Goal: Book appointment/travel/reservation

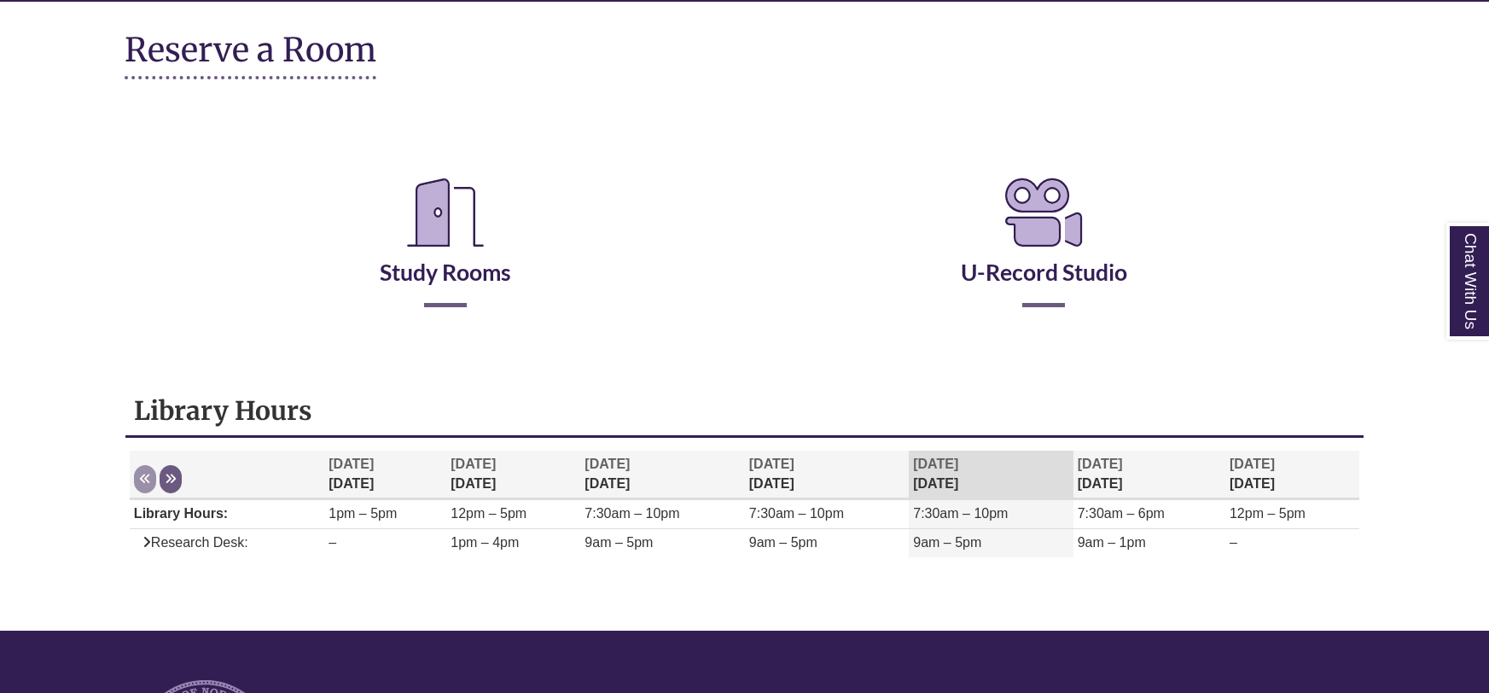
scroll to position [224, 0]
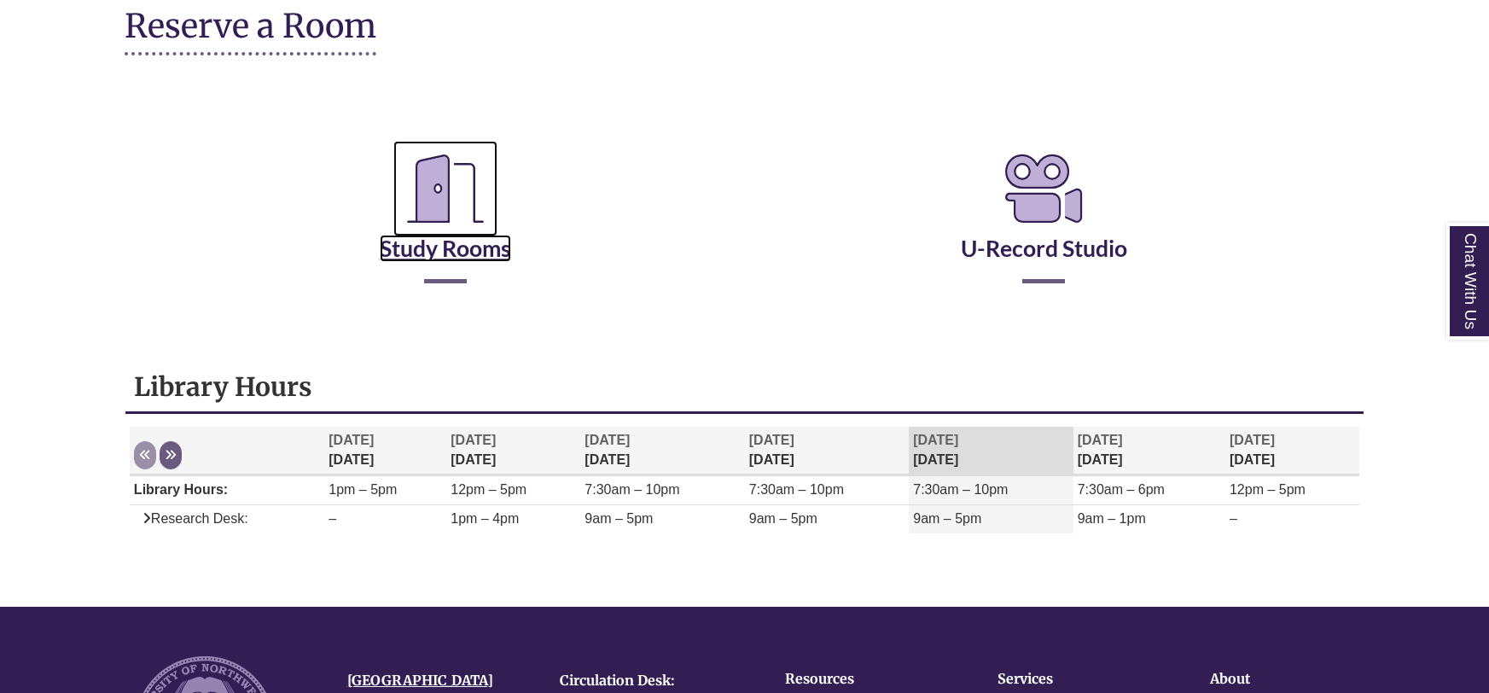
click at [443, 205] on icon "Reserve a Room" at bounding box center [445, 189] width 104 height 96
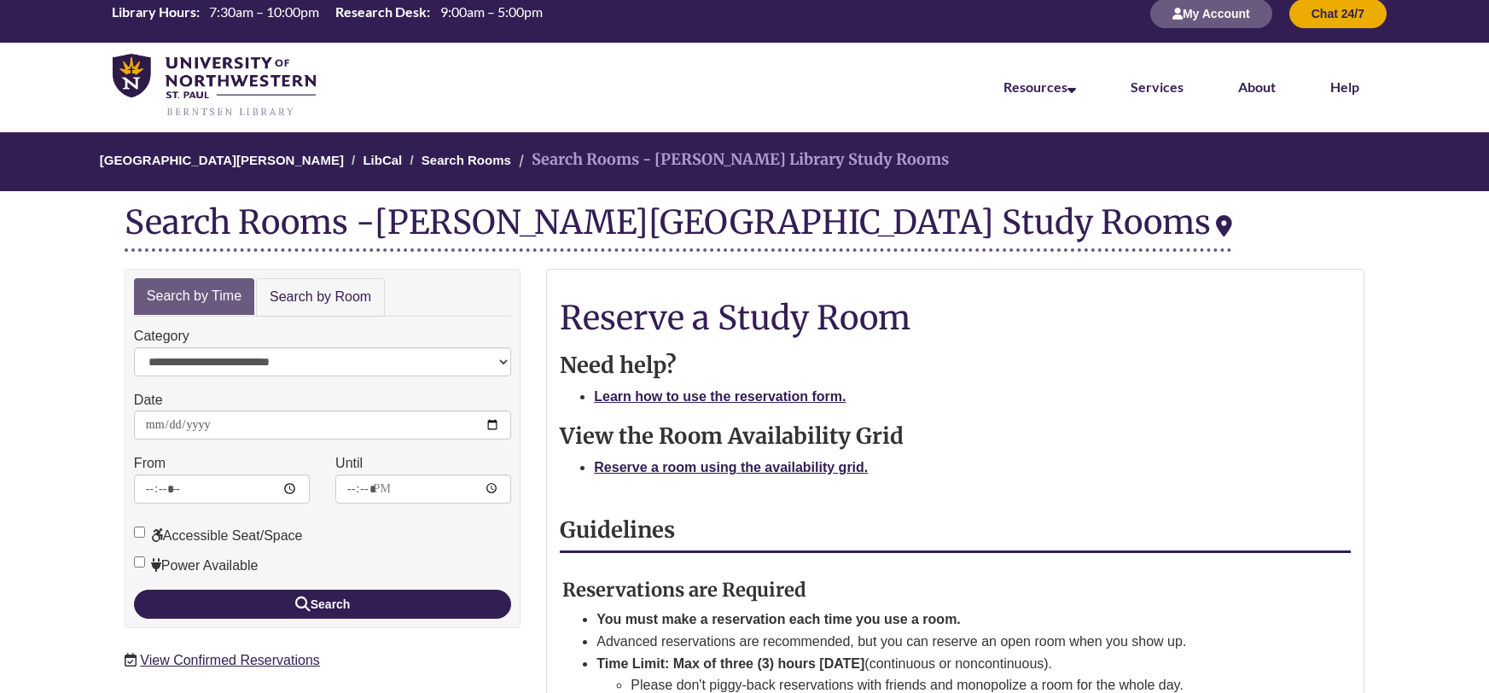
scroll to position [17, 0]
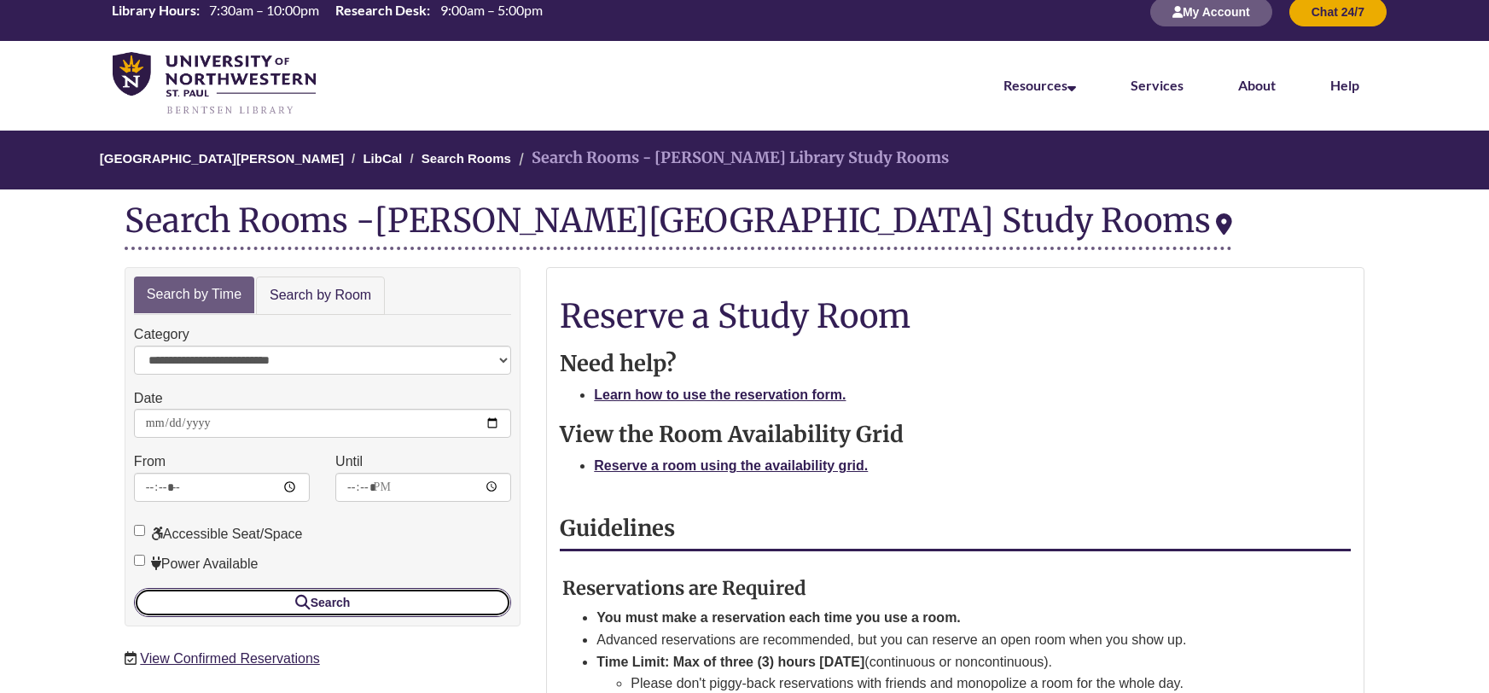
click at [401, 601] on button "Search" at bounding box center [322, 602] width 377 height 29
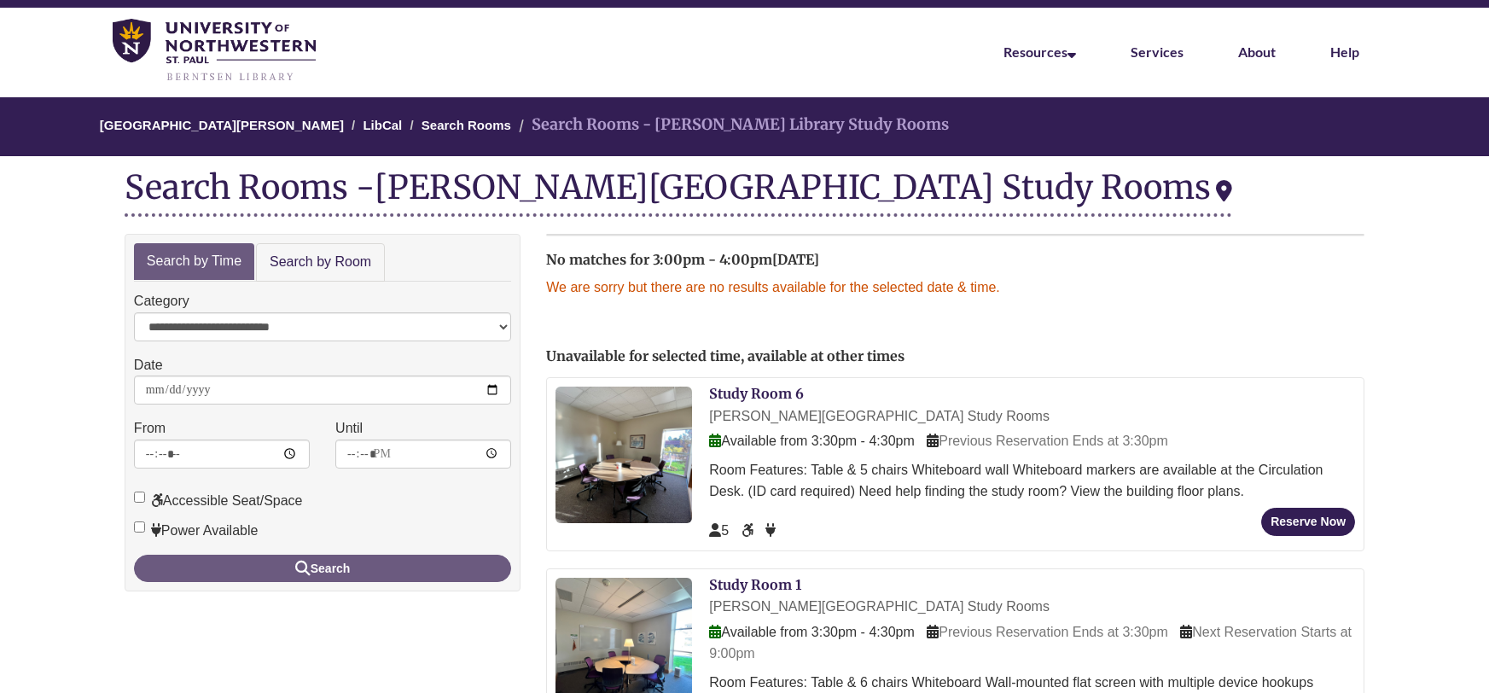
scroll to position [61, 0]
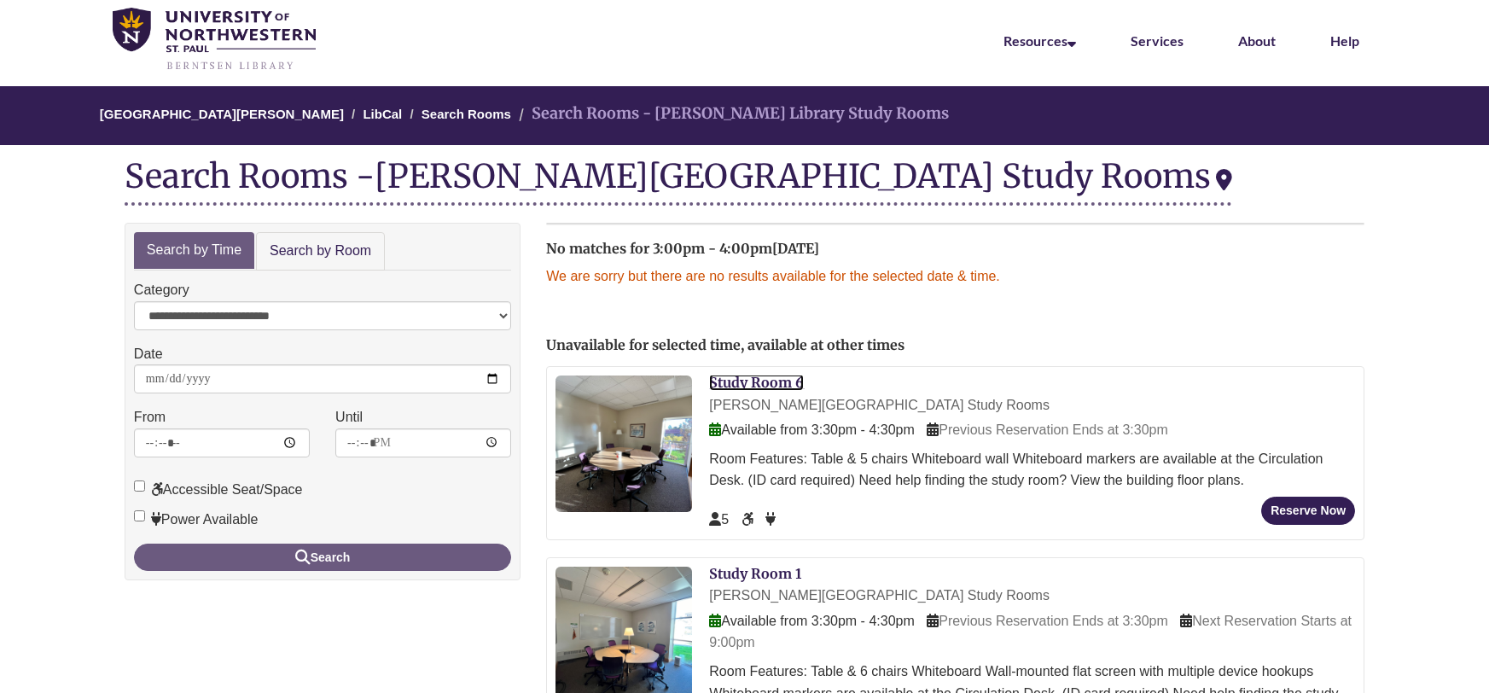
click at [771, 377] on link "Study Room 6" at bounding box center [756, 382] width 95 height 17
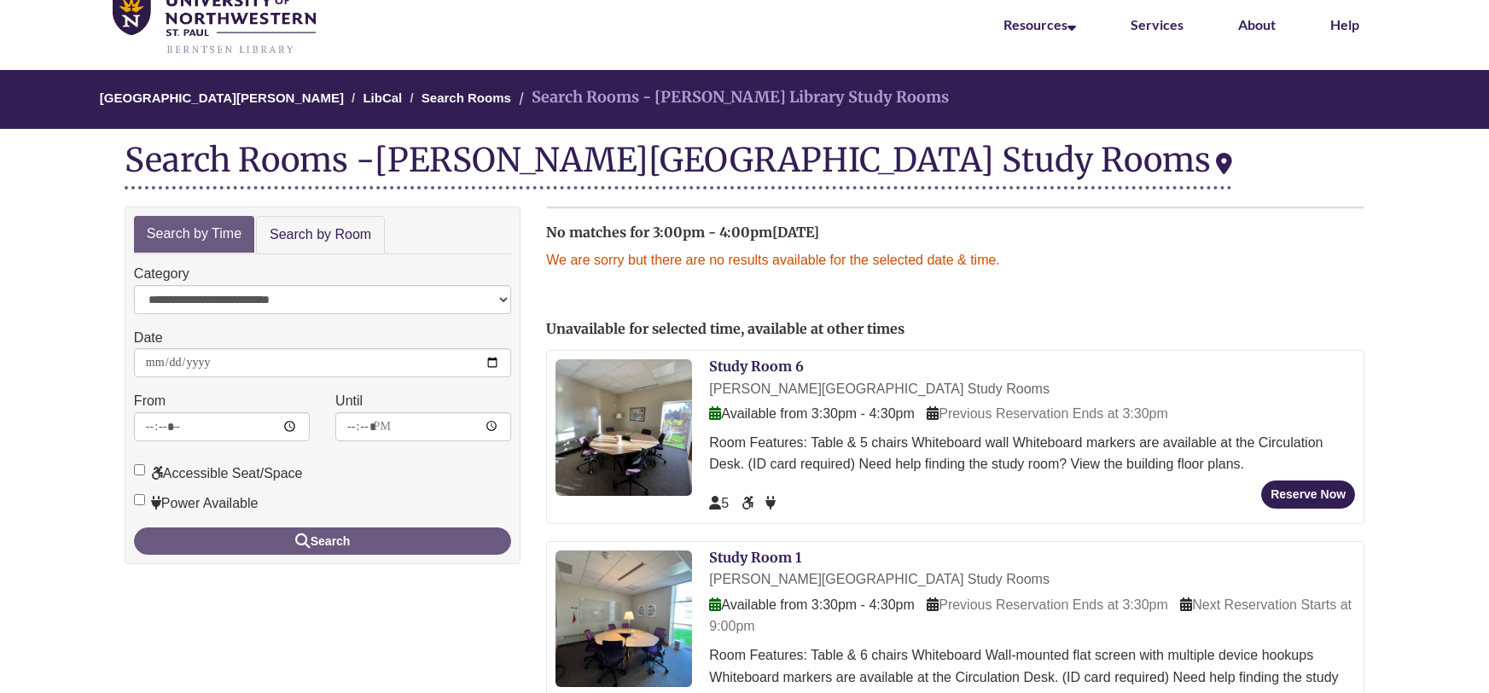
scroll to position [79, 0]
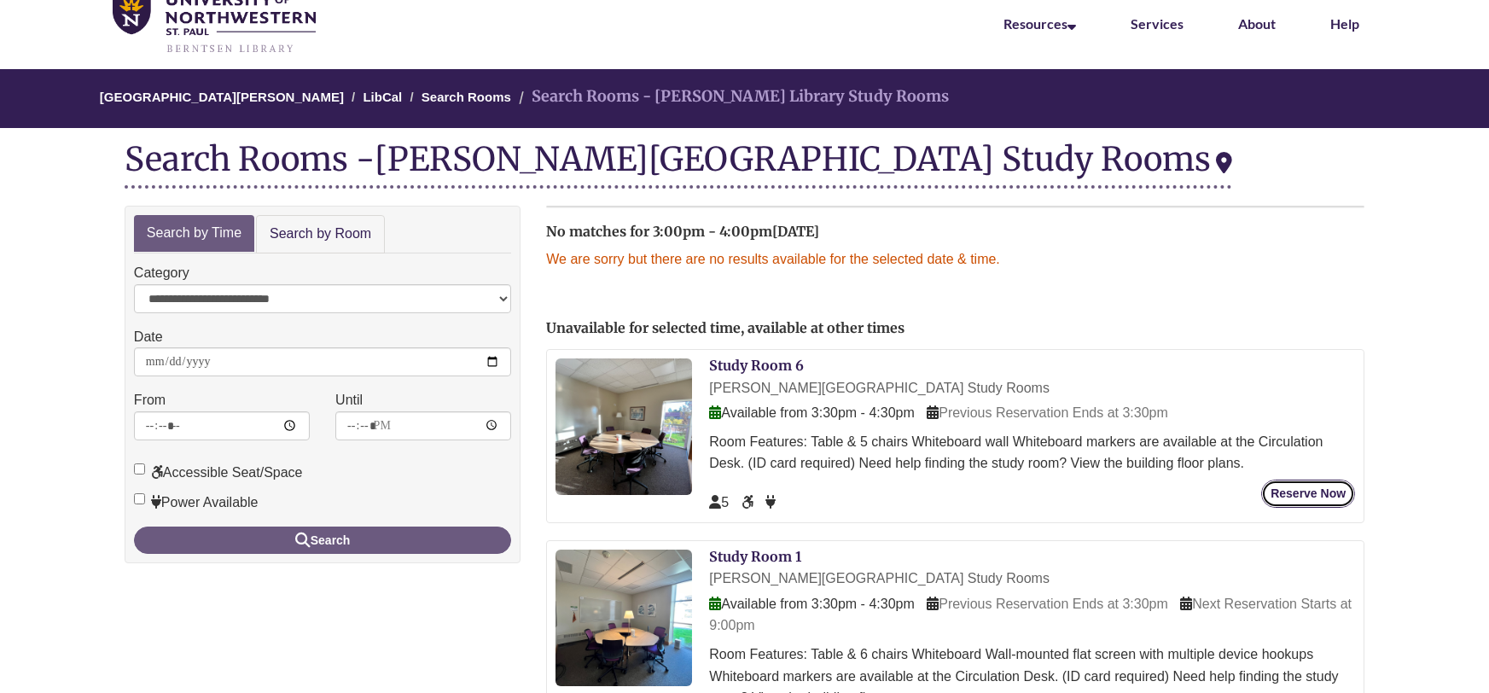
click at [1337, 499] on button "Reserve Now" at bounding box center [1309, 494] width 94 height 28
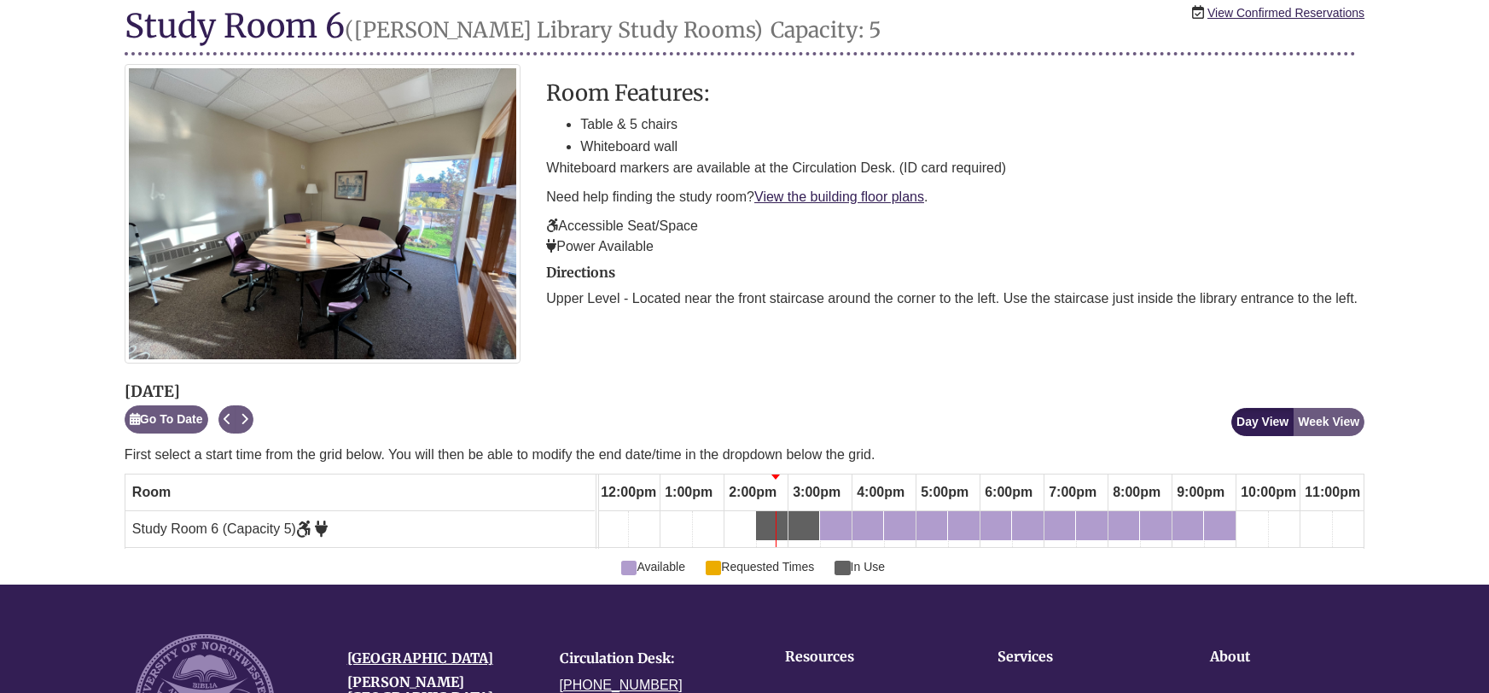
scroll to position [207, 0]
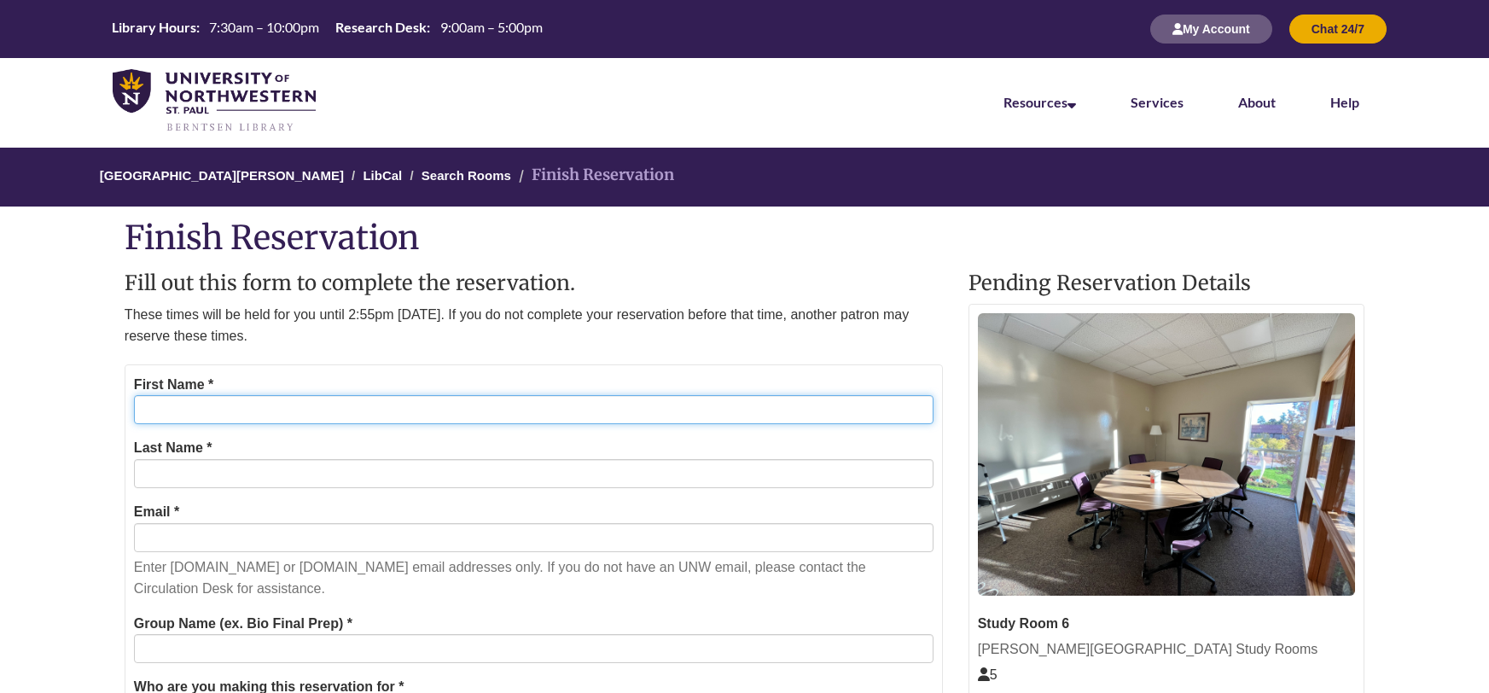
click at [243, 409] on input "First Name *" at bounding box center [534, 409] width 800 height 29
type input "*******"
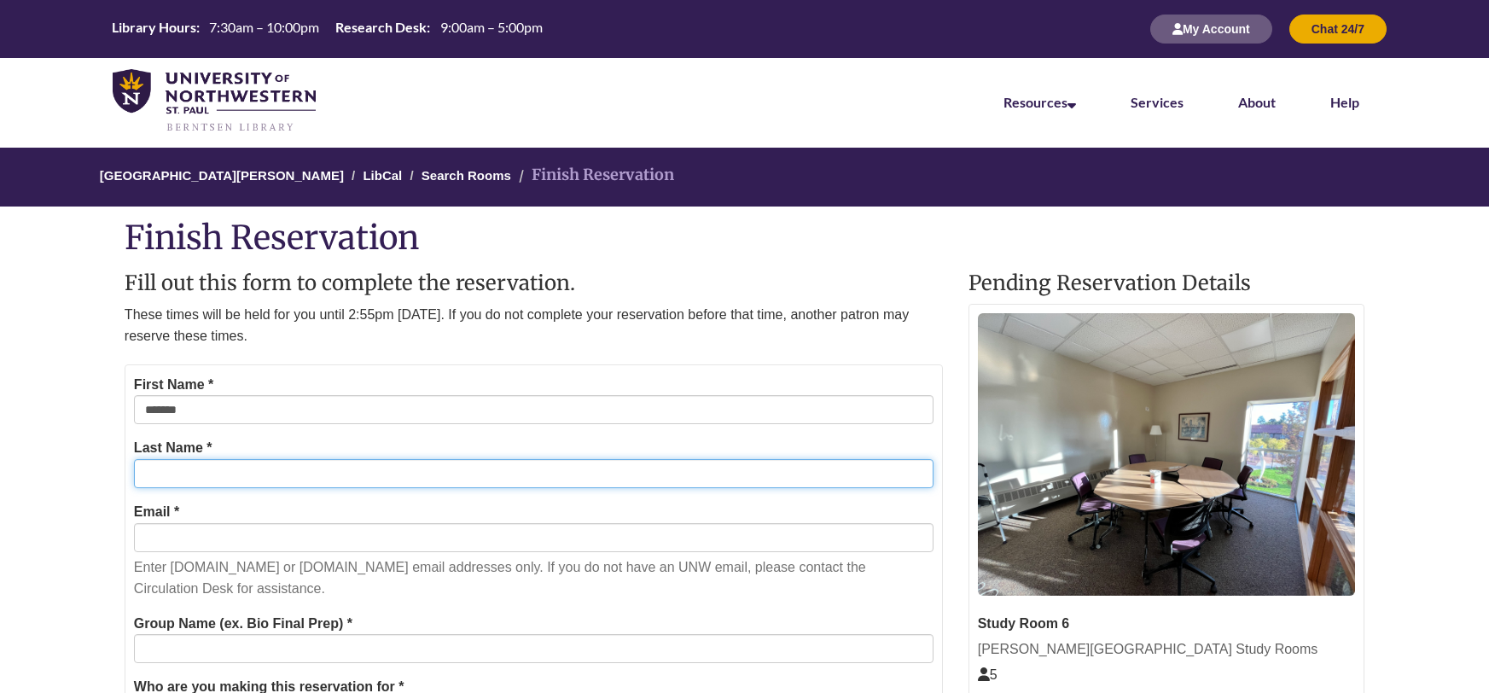
click at [195, 463] on input "Last Name *" at bounding box center [534, 473] width 800 height 29
type input "********"
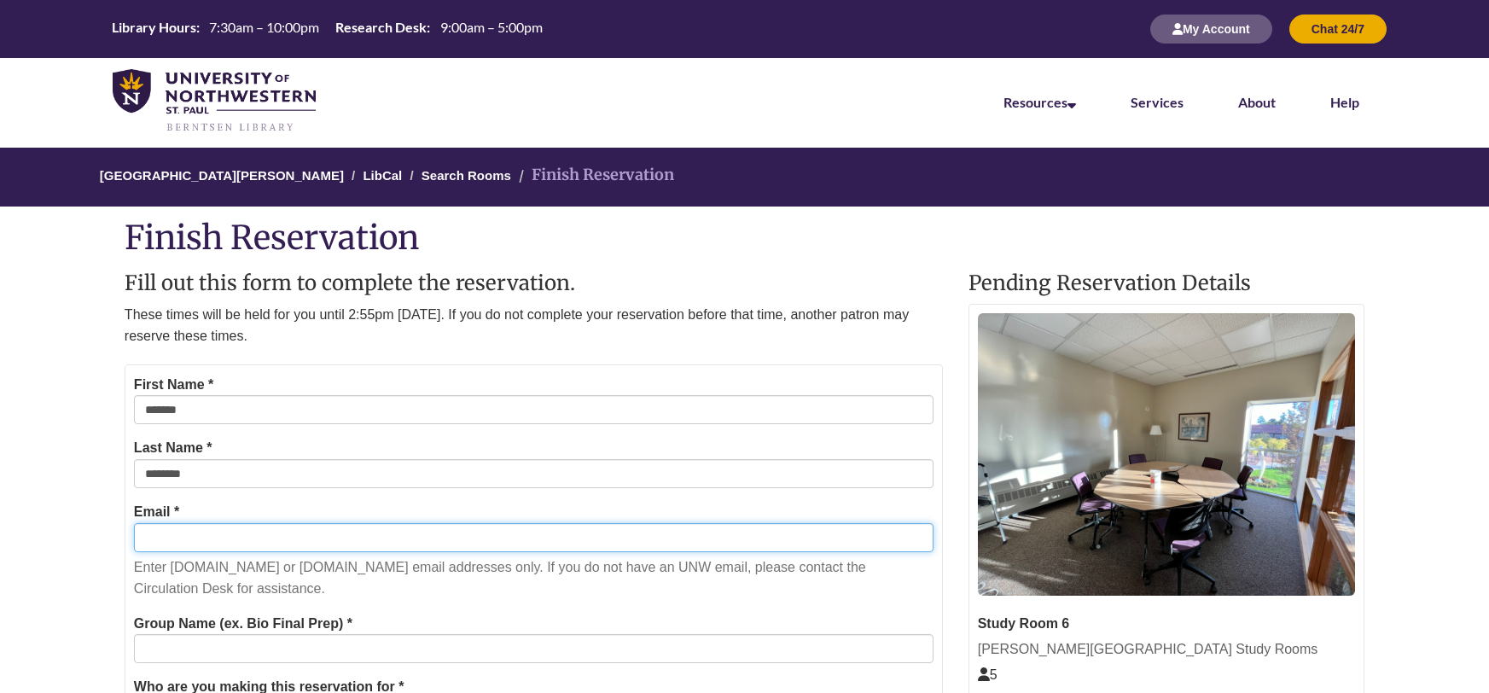
click at [230, 543] on input "Email *" at bounding box center [534, 537] width 800 height 29
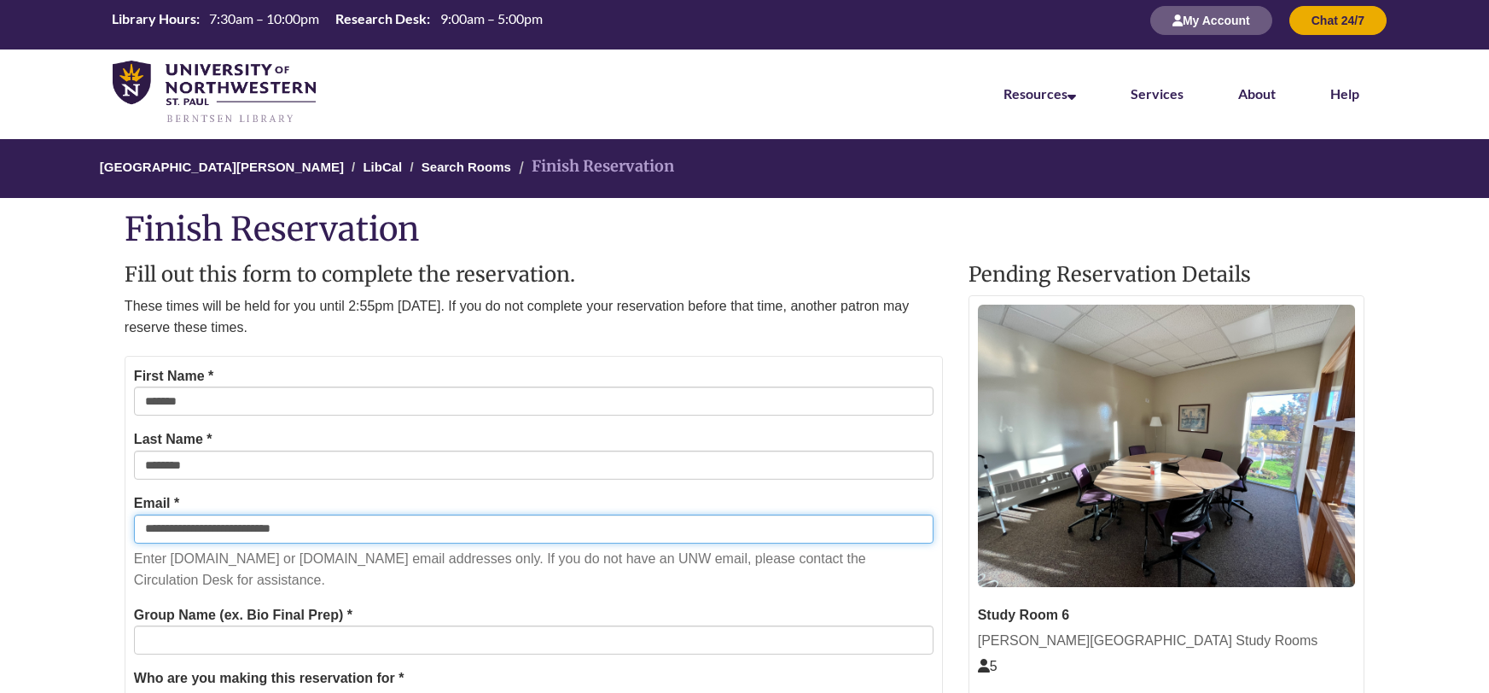
scroll to position [26, 0]
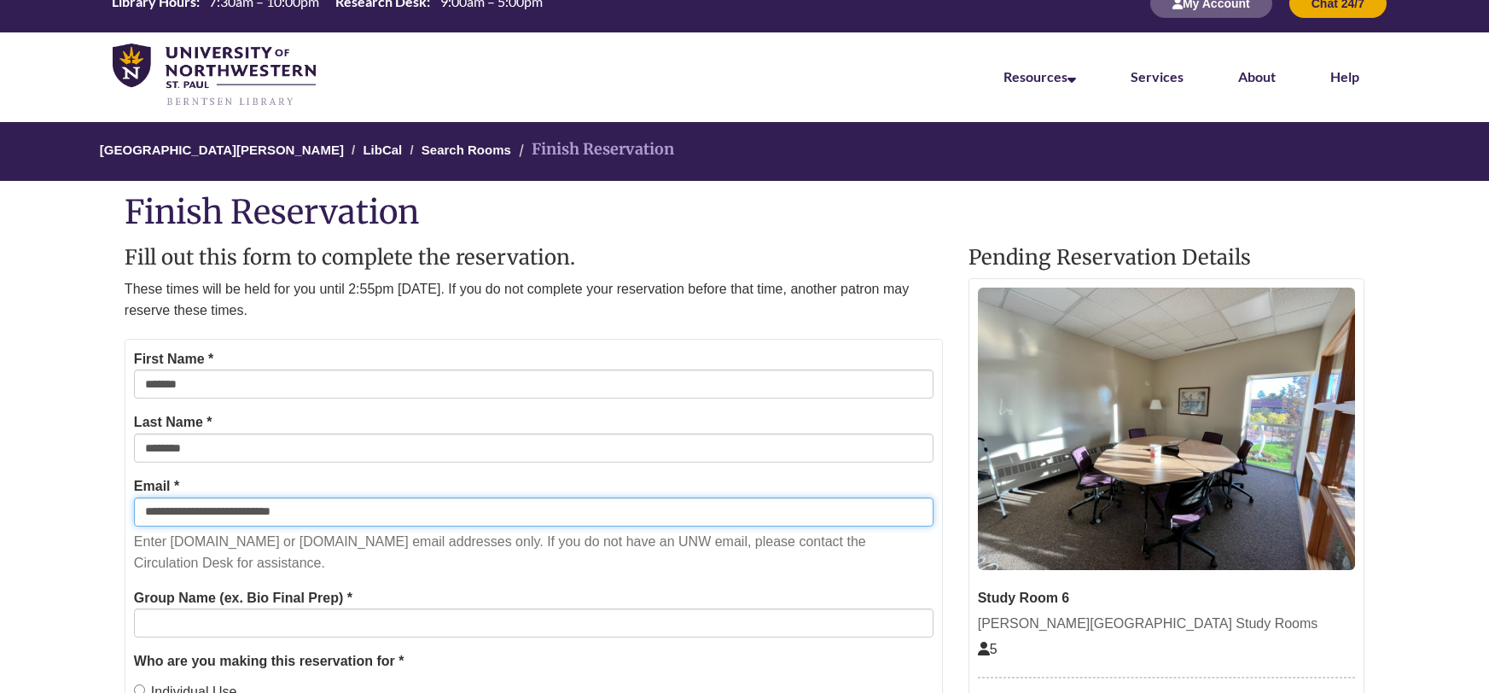
type input "**********"
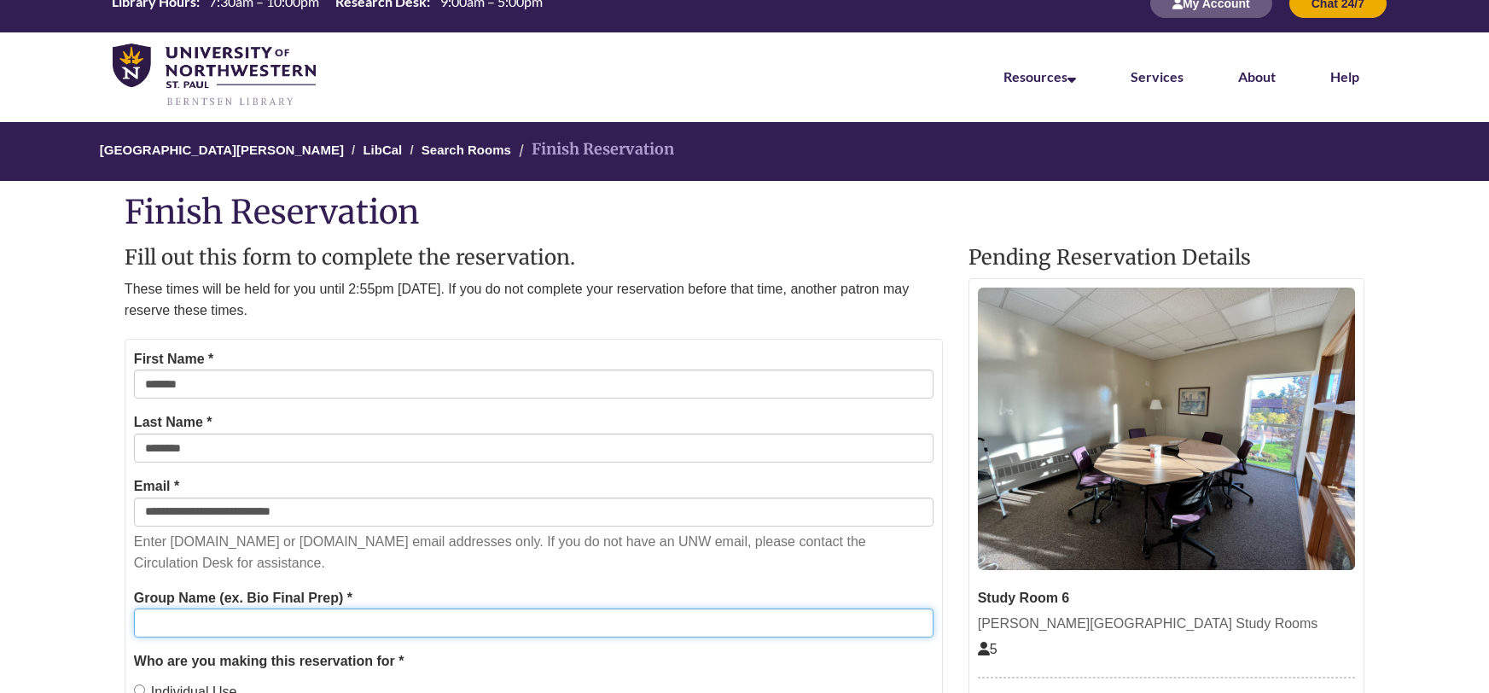
click at [251, 627] on input "Group Name (ex. Bio Final Prep) *" at bounding box center [534, 623] width 800 height 29
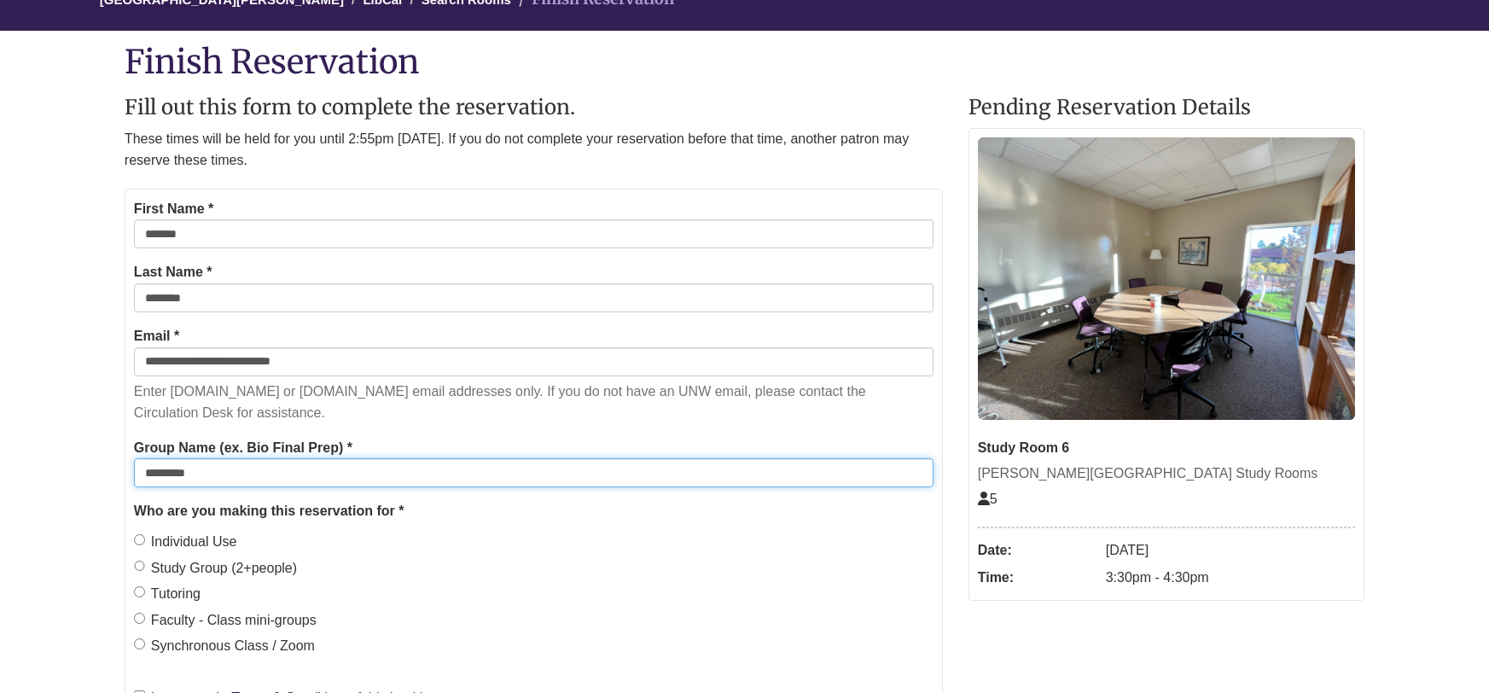
scroll to position [590, 0]
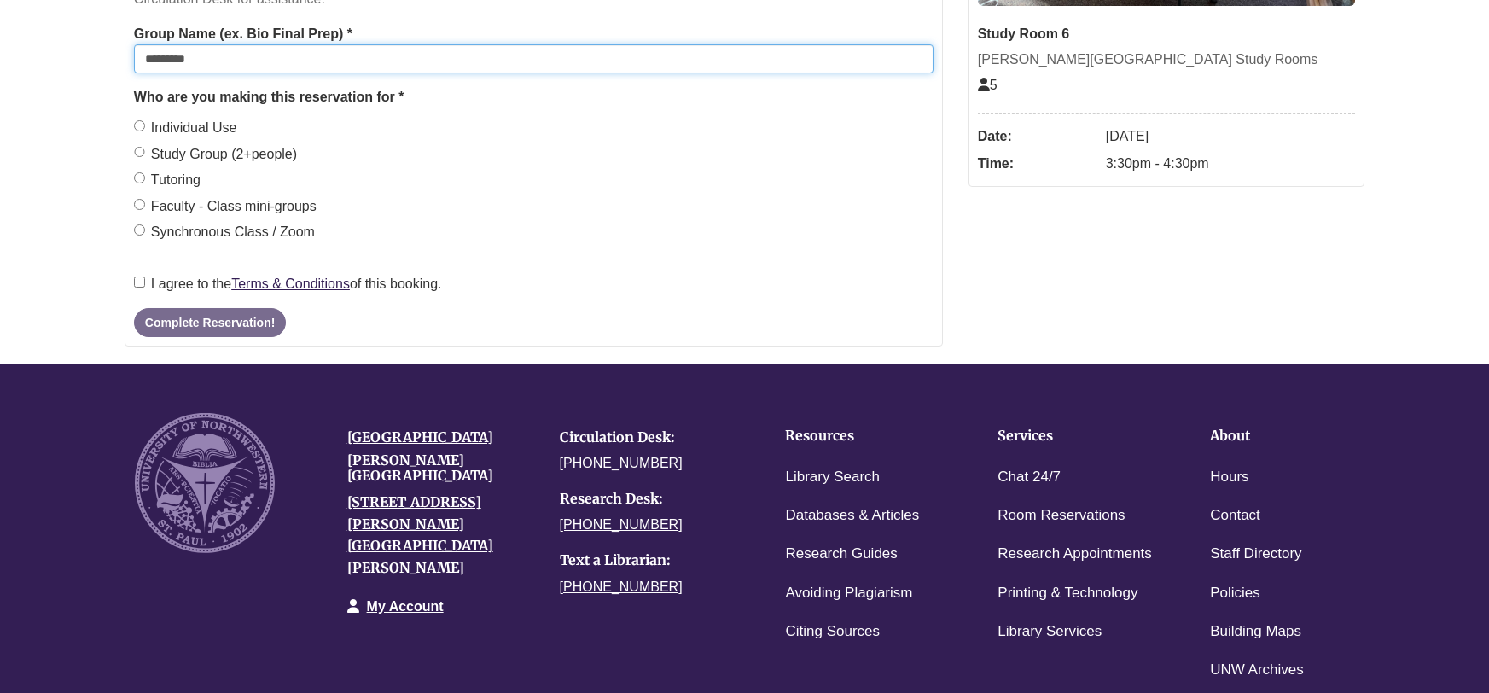
type input "*********"
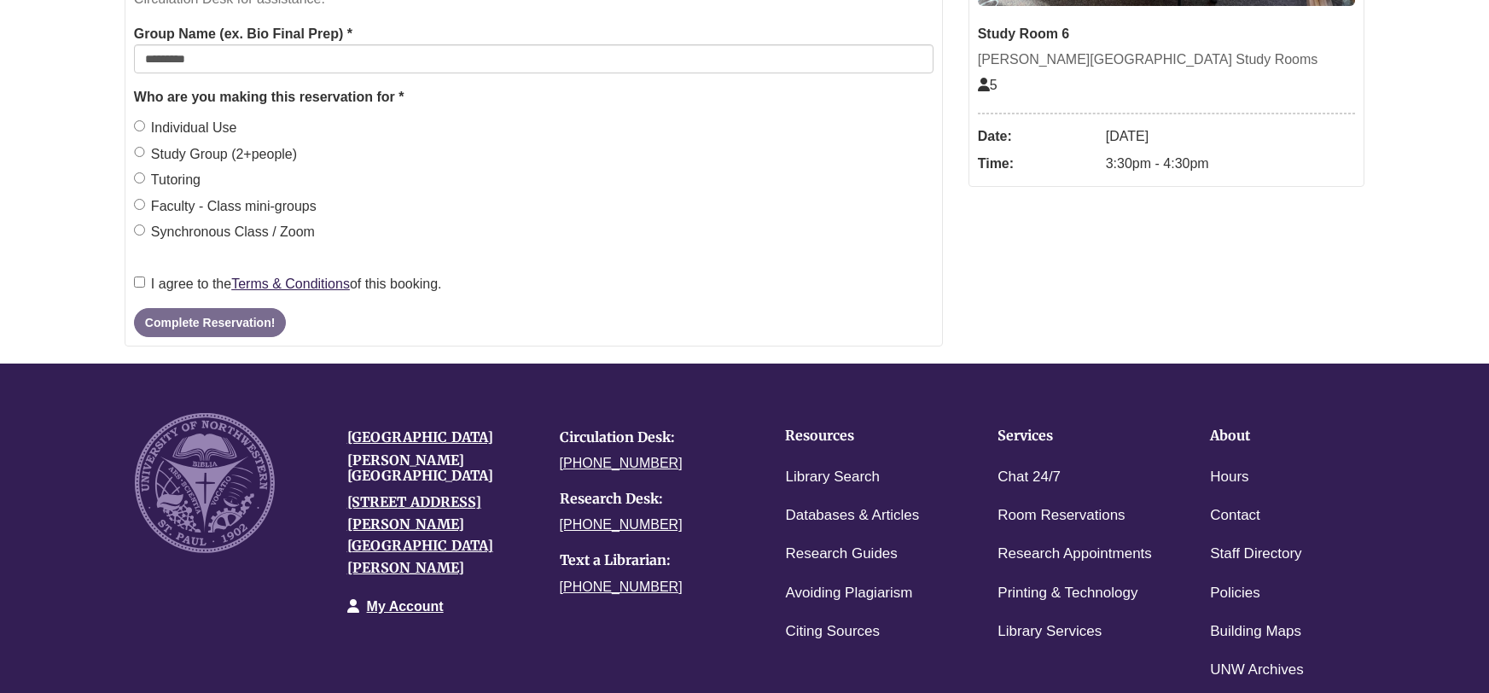
click at [140, 118] on label "Individual Use" at bounding box center [185, 128] width 103 height 22
drag, startPoint x: 145, startPoint y: 291, endPoint x: 146, endPoint y: 280, distance: 11.1
click at [146, 290] on label "I agree to the Terms & Conditions of this booking." at bounding box center [288, 284] width 308 height 22
click at [201, 334] on button "Complete Reservation!" at bounding box center [210, 322] width 152 height 29
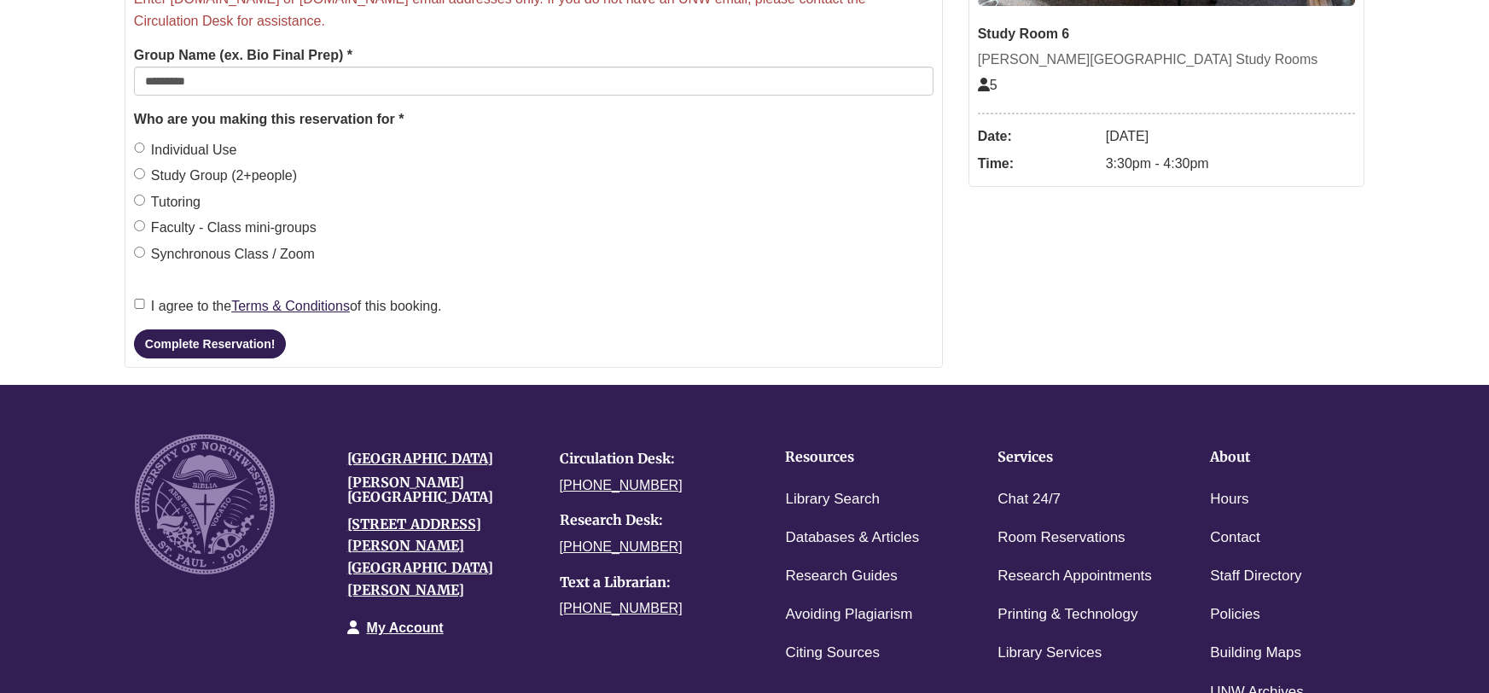
scroll to position [213, 0]
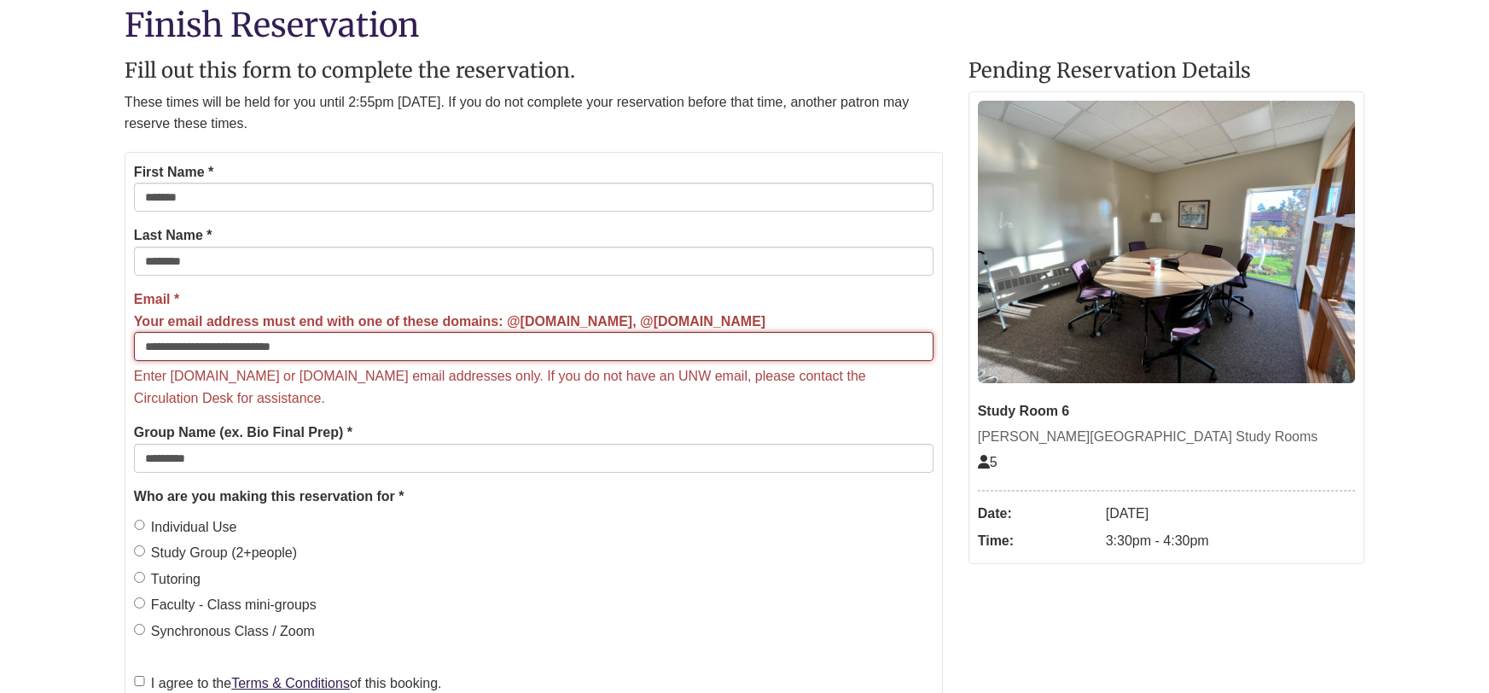
click at [278, 353] on input "**********" at bounding box center [534, 346] width 800 height 29
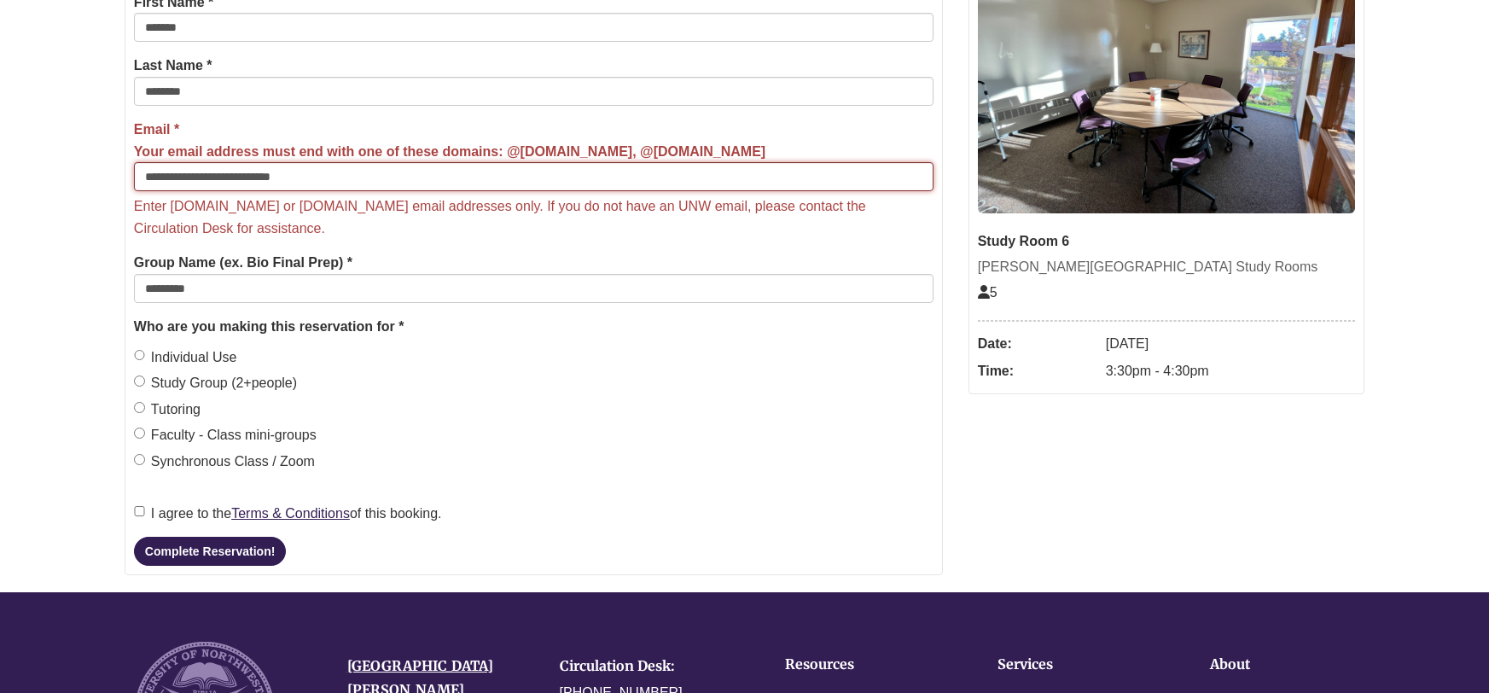
scroll to position [798, 0]
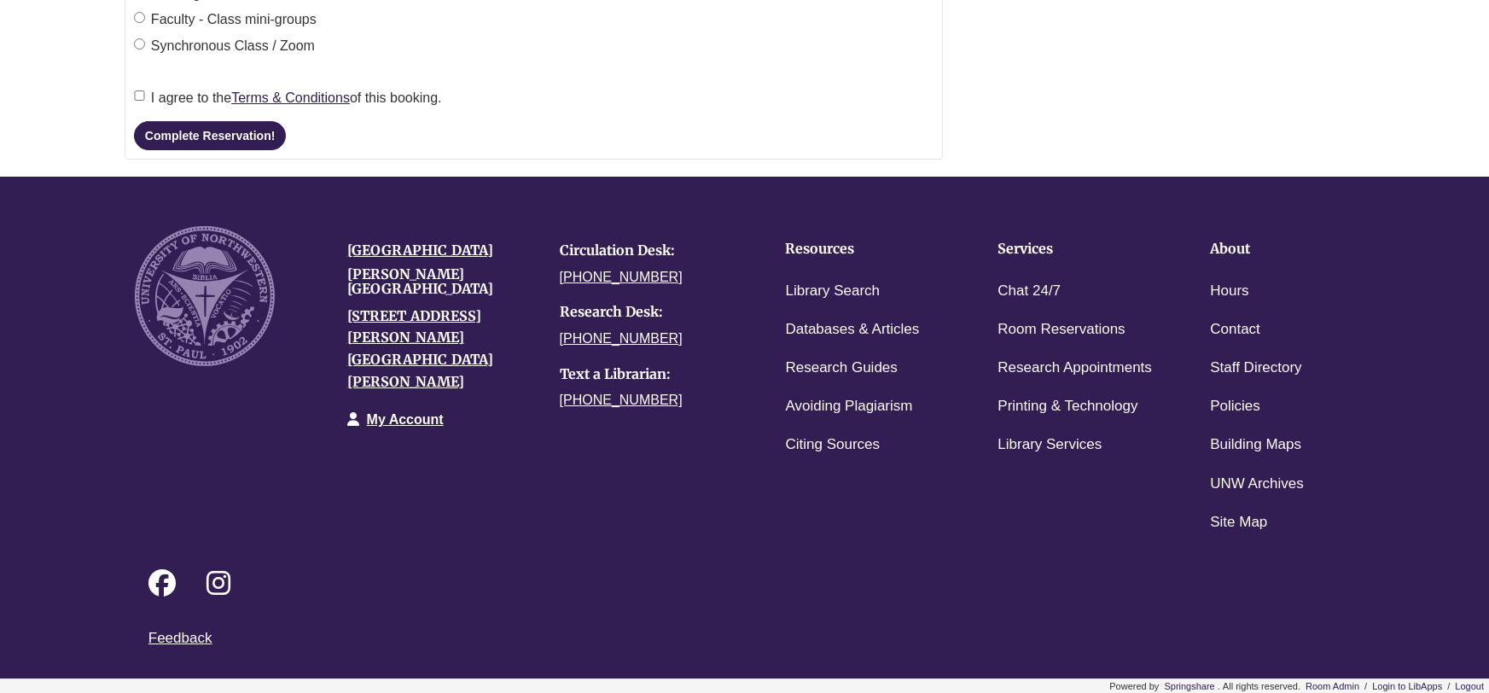
type input "**********"
click at [189, 131] on button "Complete Reservation!" at bounding box center [210, 135] width 152 height 29
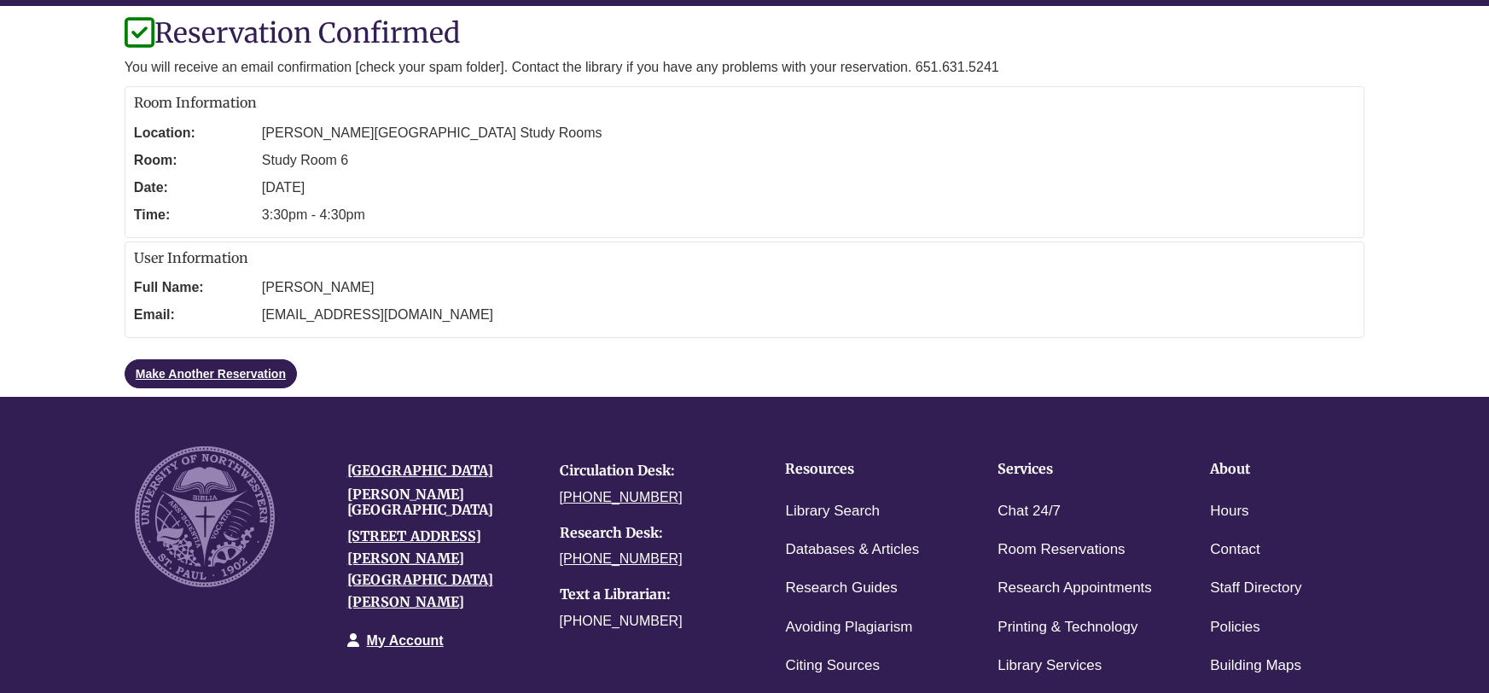
scroll to position [0, 0]
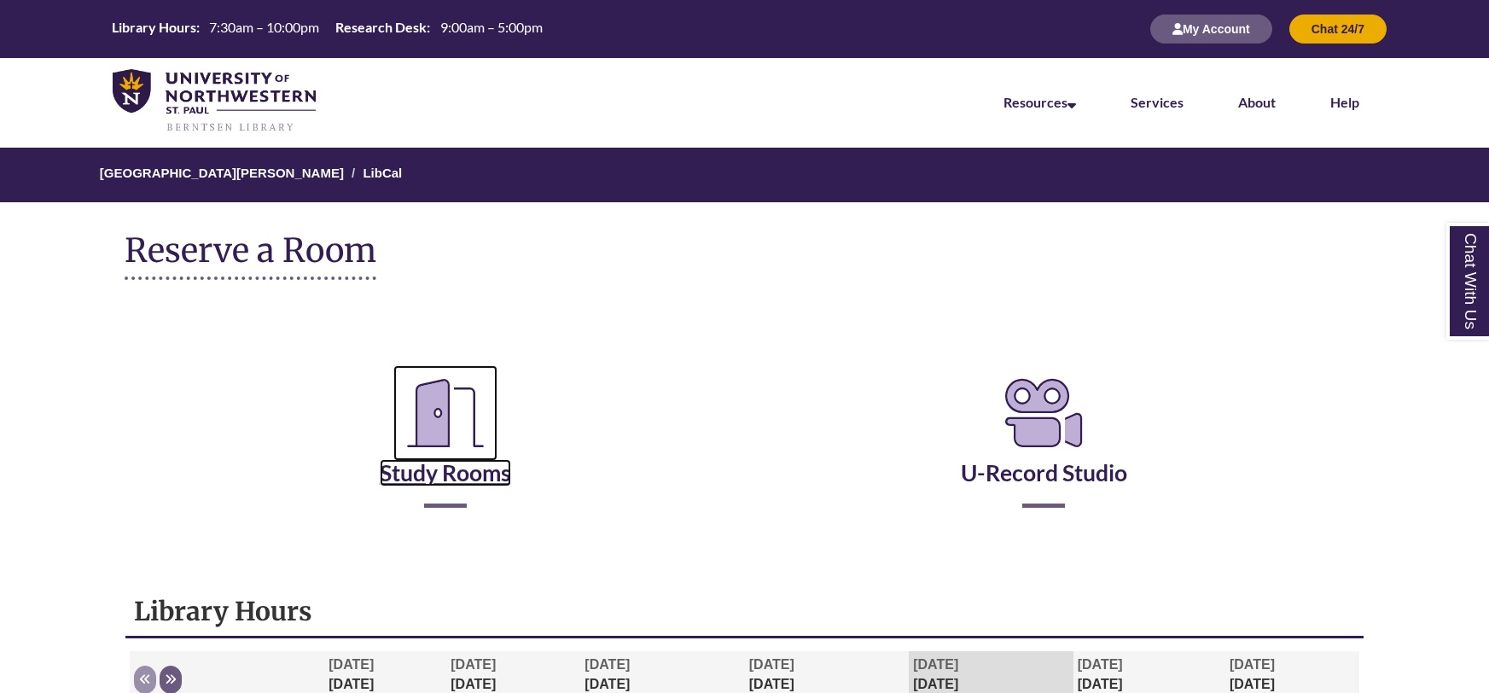
click at [429, 434] on icon "Reserve a Room" at bounding box center [445, 413] width 104 height 96
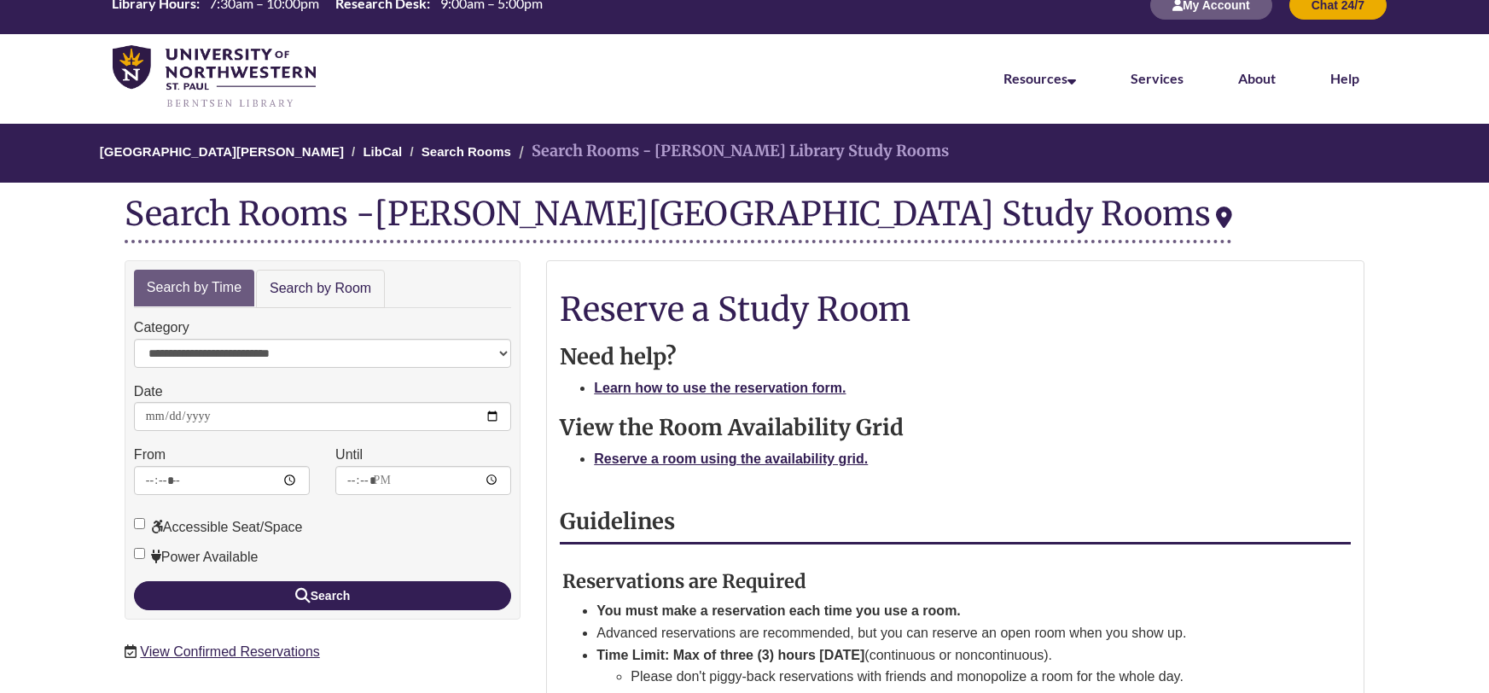
scroll to position [25, 0]
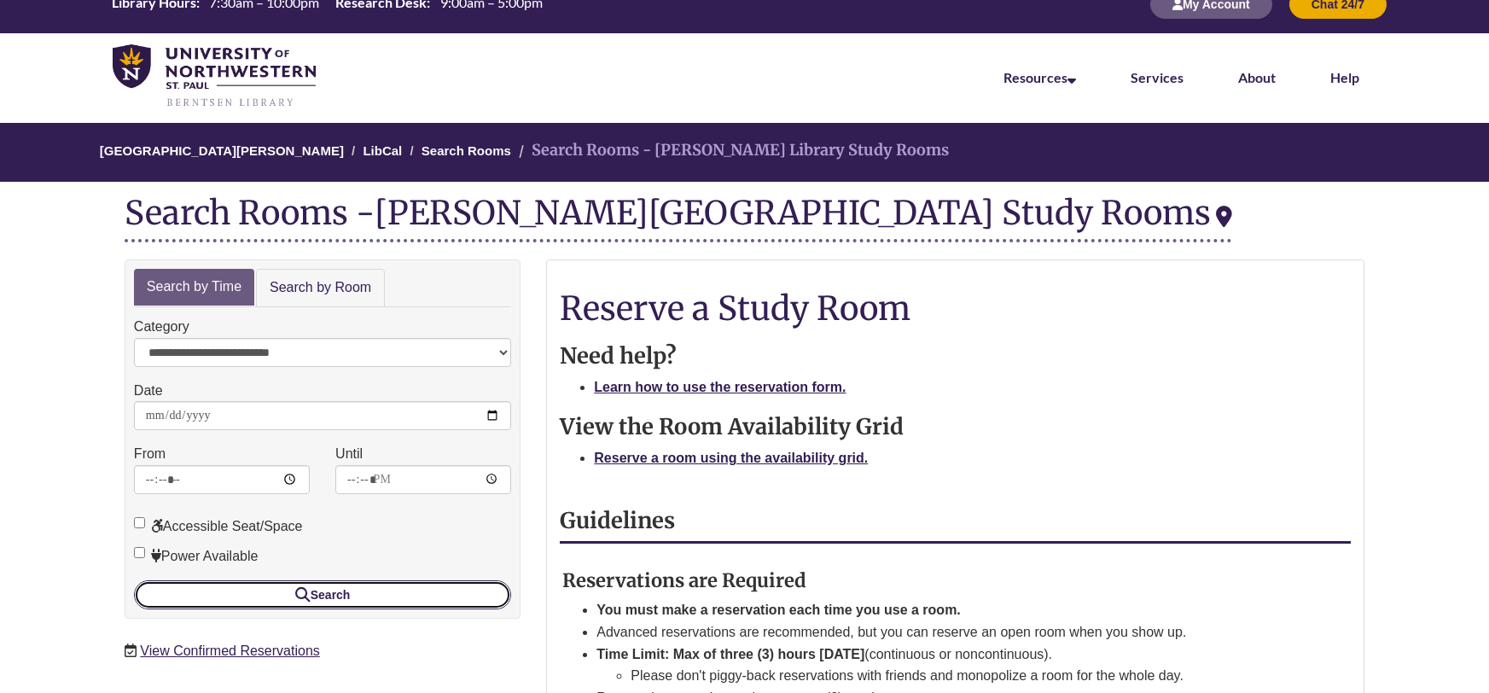
click at [295, 594] on icon "submit" at bounding box center [302, 594] width 15 height 1
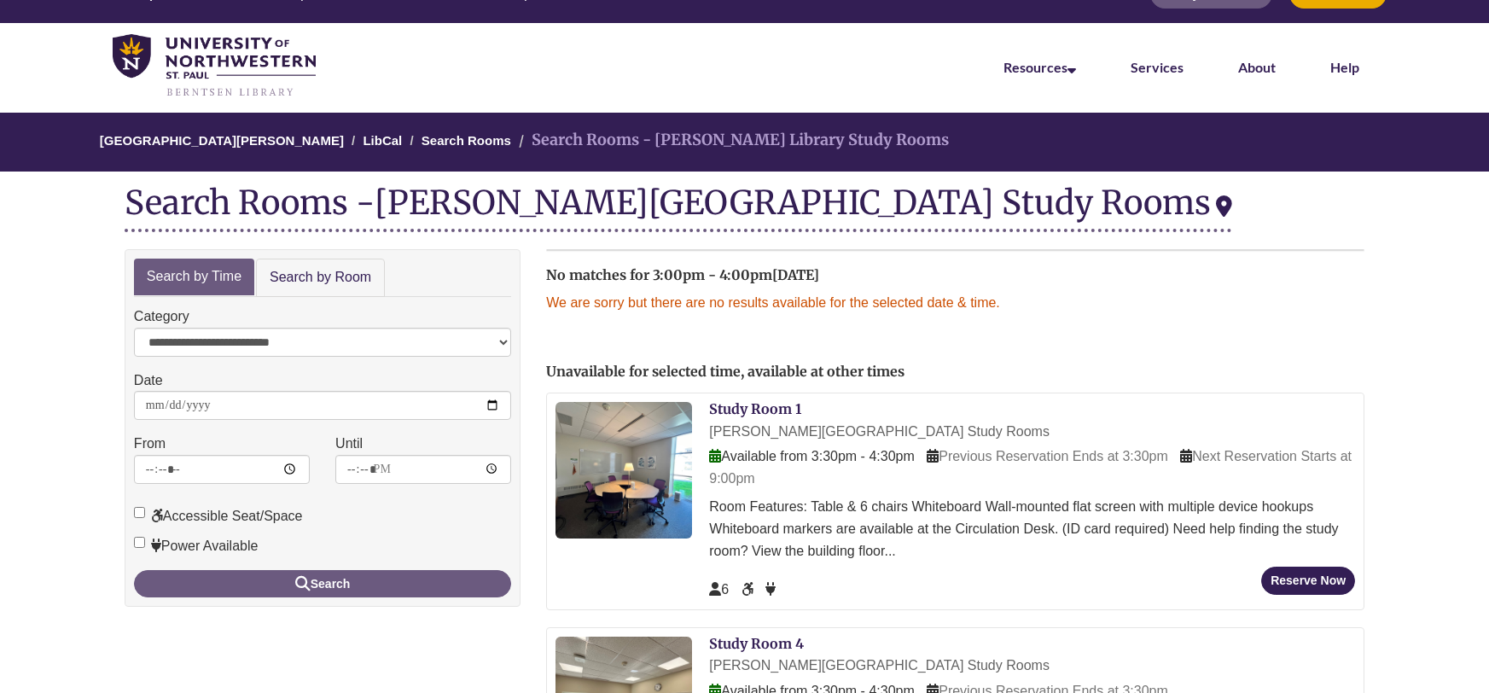
scroll to position [34, 0]
